Goal: Navigation & Orientation: Find specific page/section

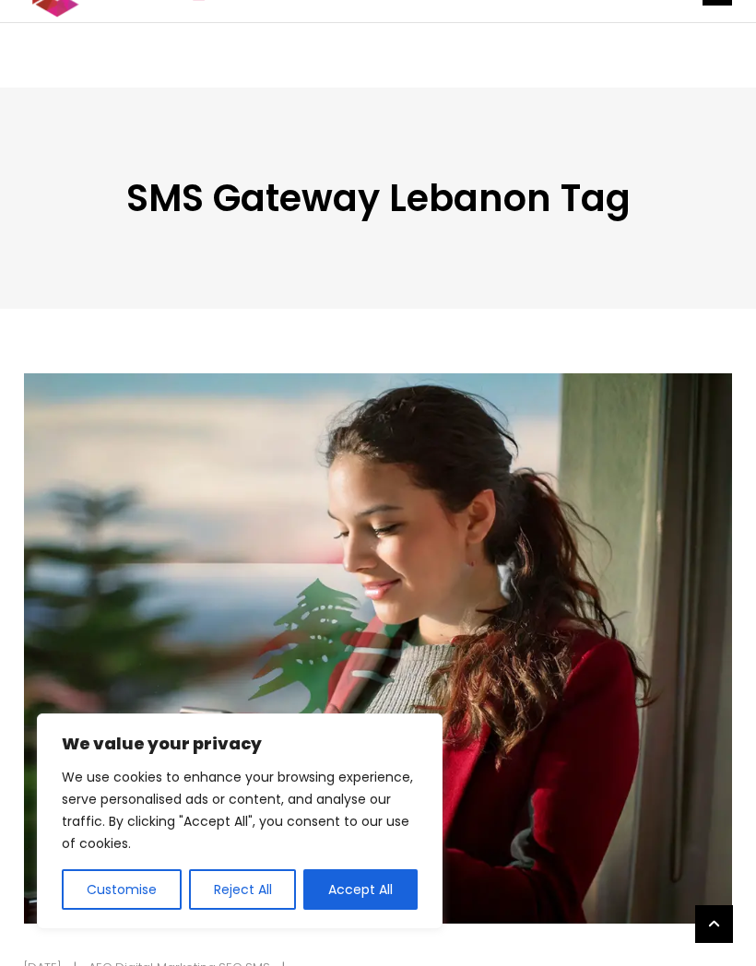
scroll to position [490, 0]
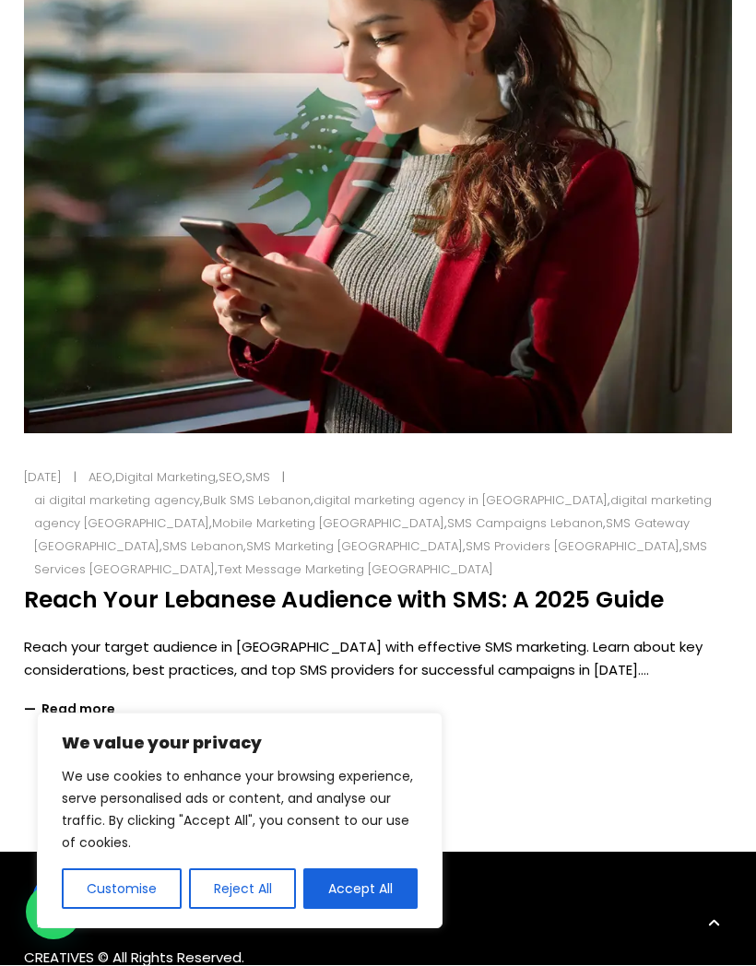
click at [388, 904] on button "Accept All" at bounding box center [360, 890] width 114 height 41
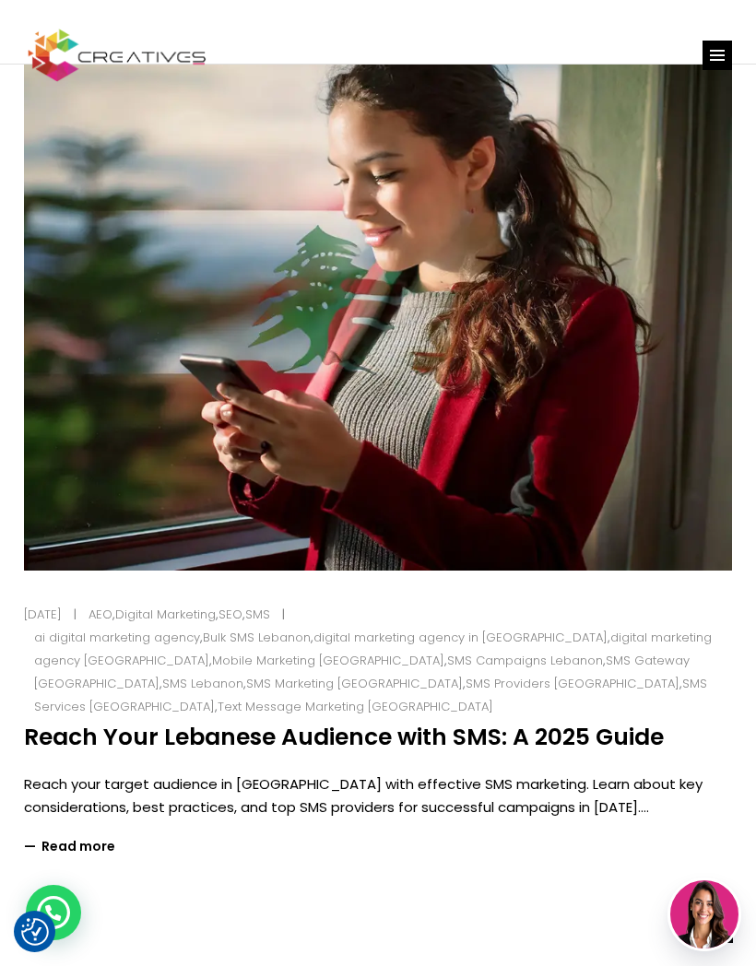
scroll to position [0, 0]
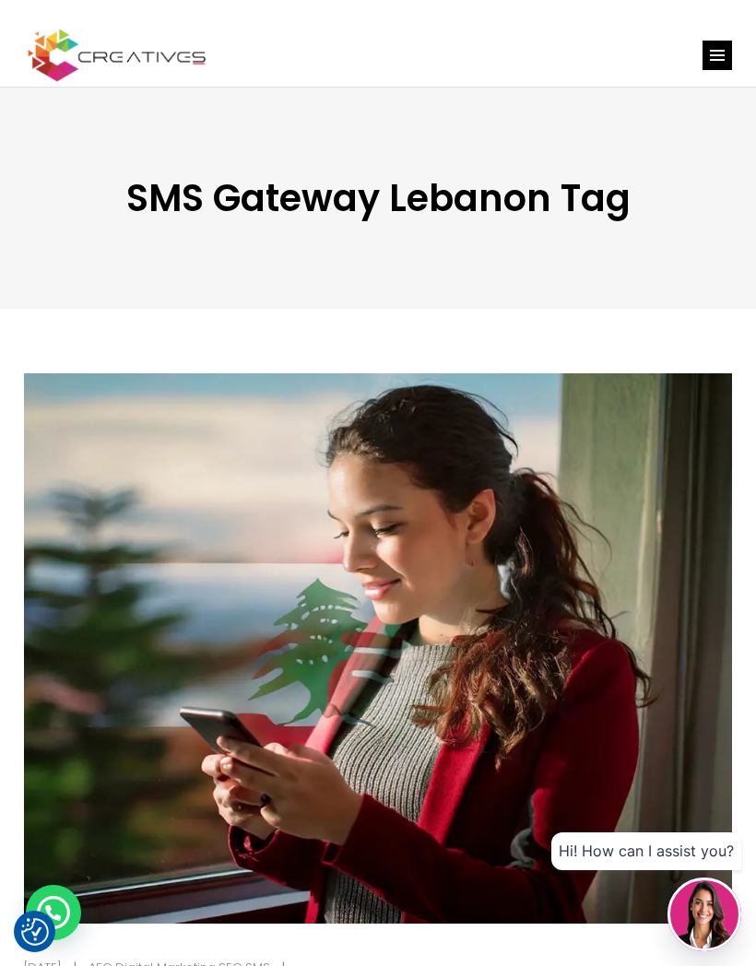
click at [714, 55] on line "link" at bounding box center [717, 55] width 15 height 0
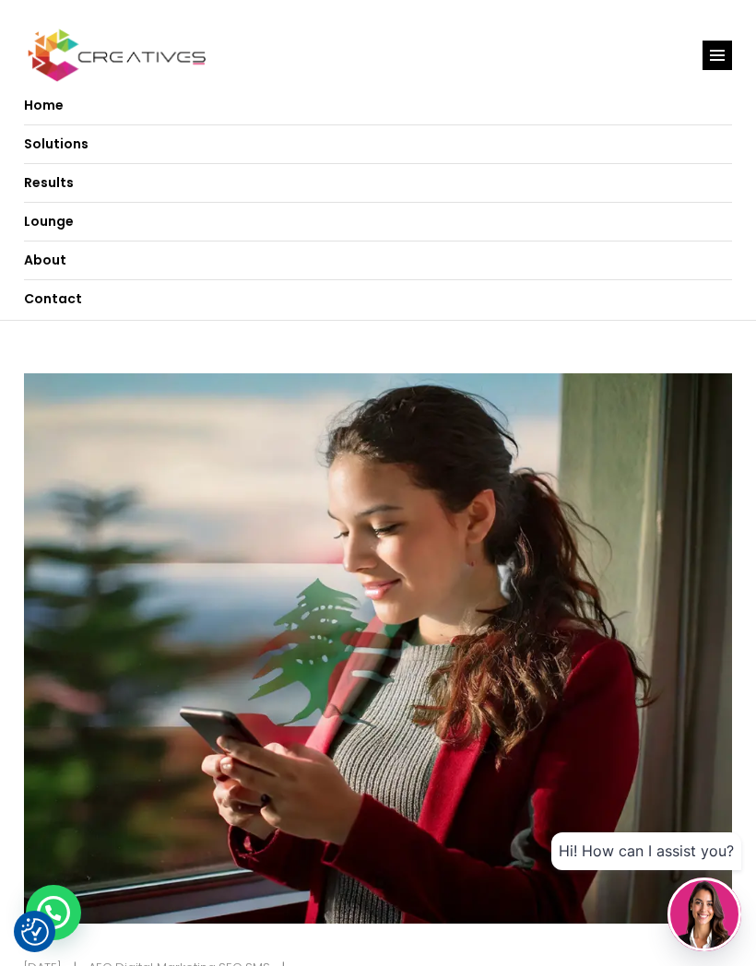
click at [29, 136] on span "Solutions" at bounding box center [56, 144] width 65 height 18
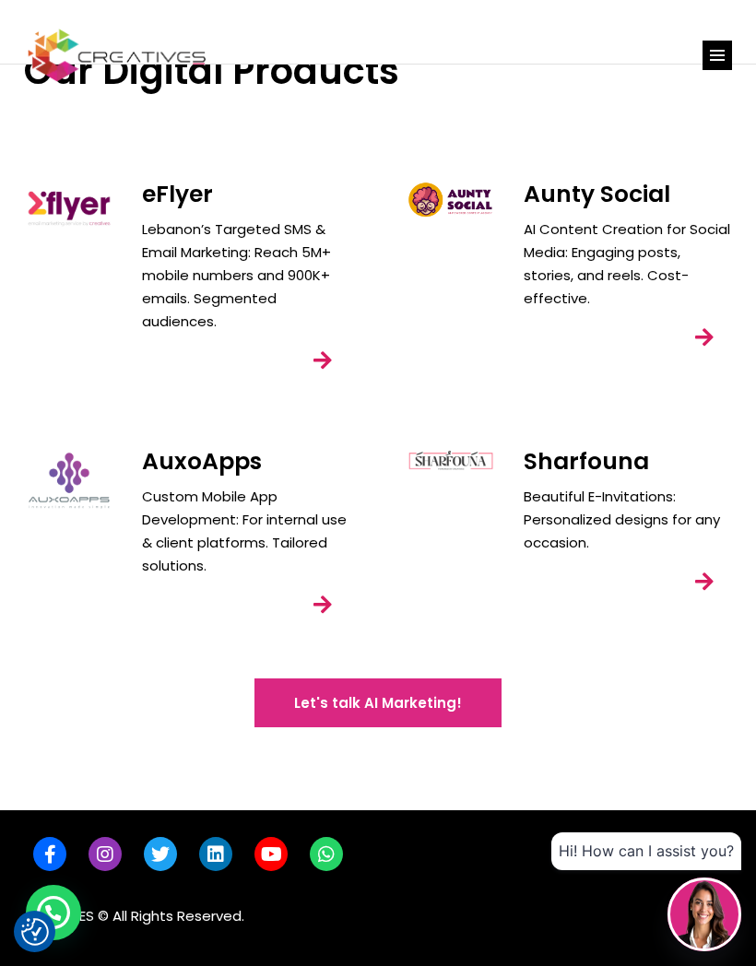
scroll to position [2171, 0]
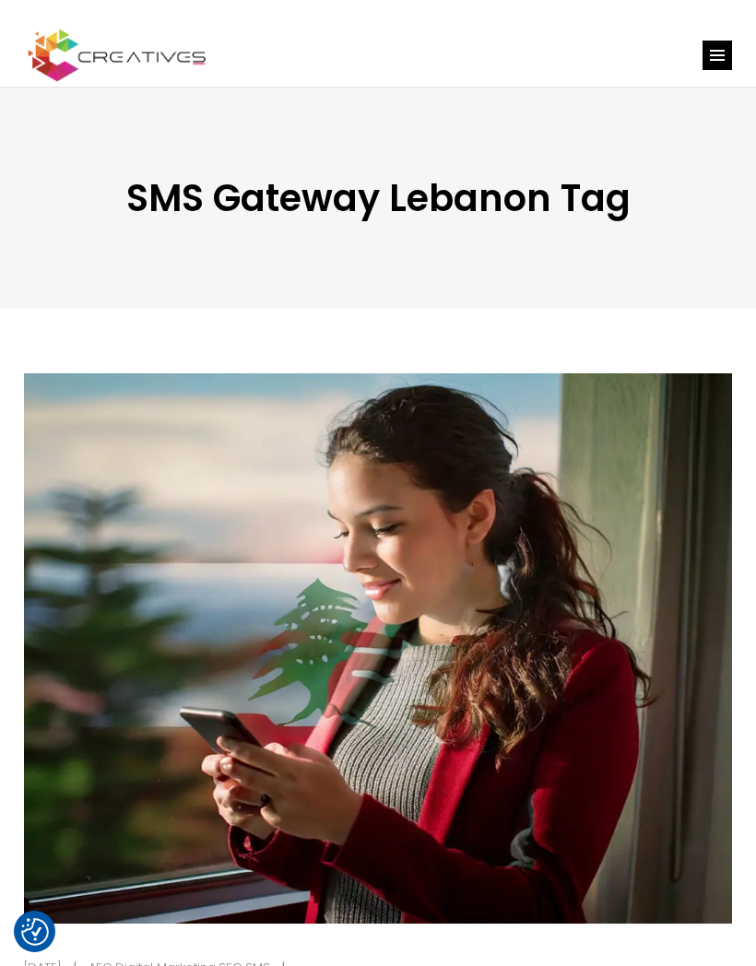
click at [54, 56] on img at bounding box center [117, 55] width 186 height 57
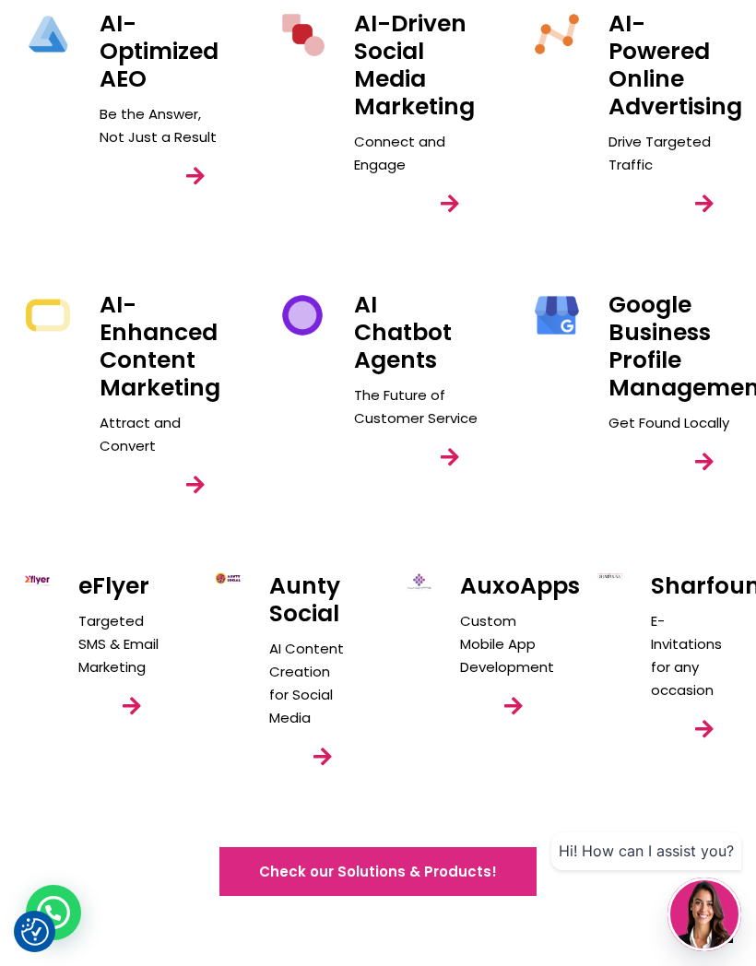
scroll to position [4066, 0]
